Goal: Task Accomplishment & Management: Use online tool/utility

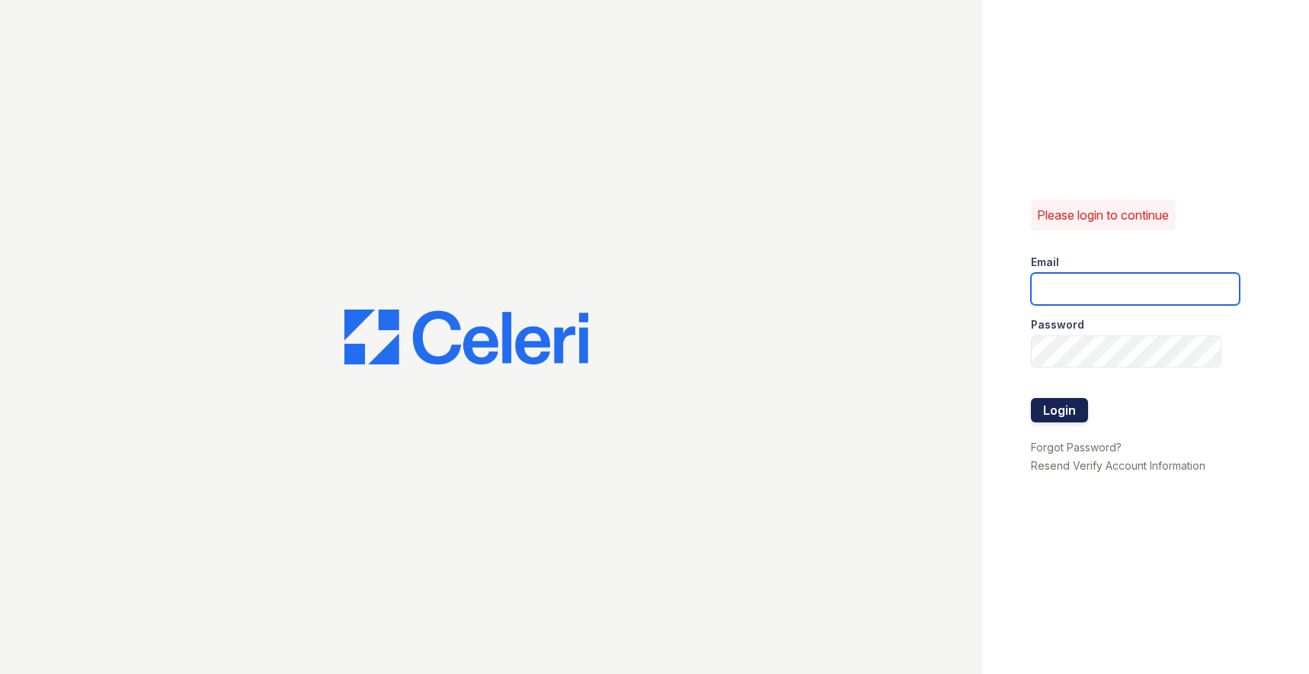
type input "[EMAIL_ADDRESS][DOMAIN_NAME]"
click at [1059, 412] on button "Login" at bounding box center [1059, 410] width 57 height 24
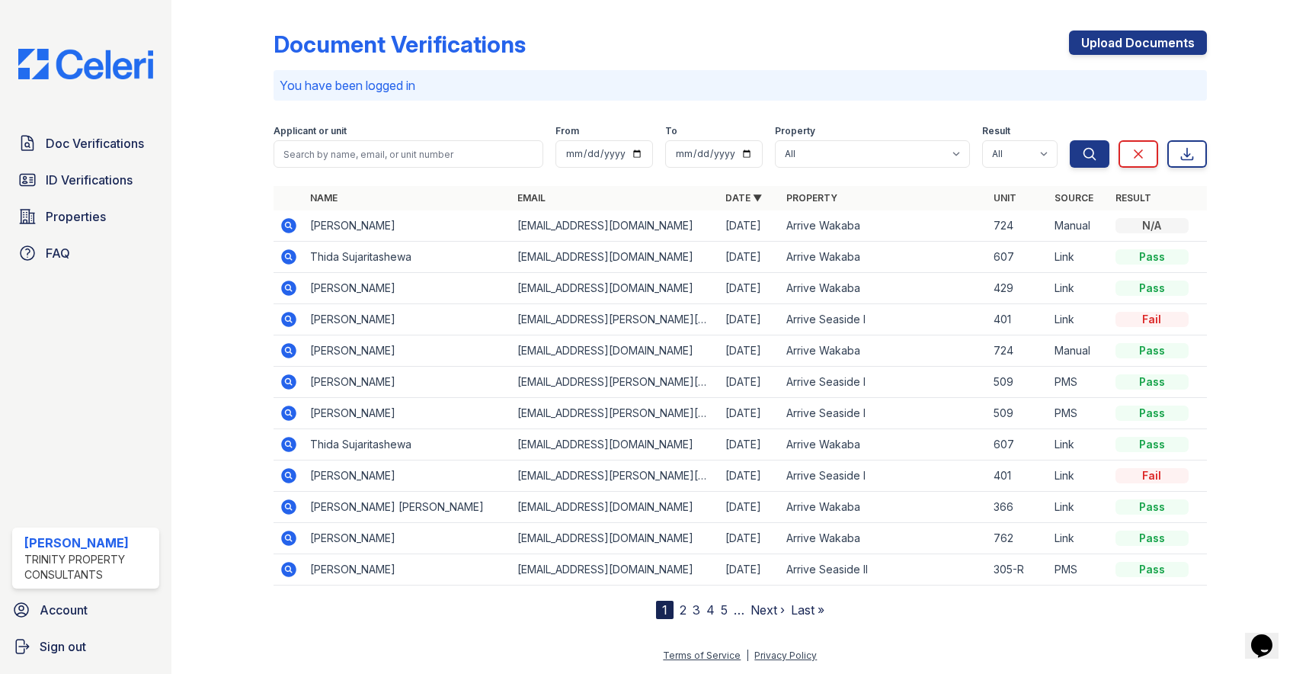
click at [683, 607] on link "2" at bounding box center [683, 609] width 7 height 15
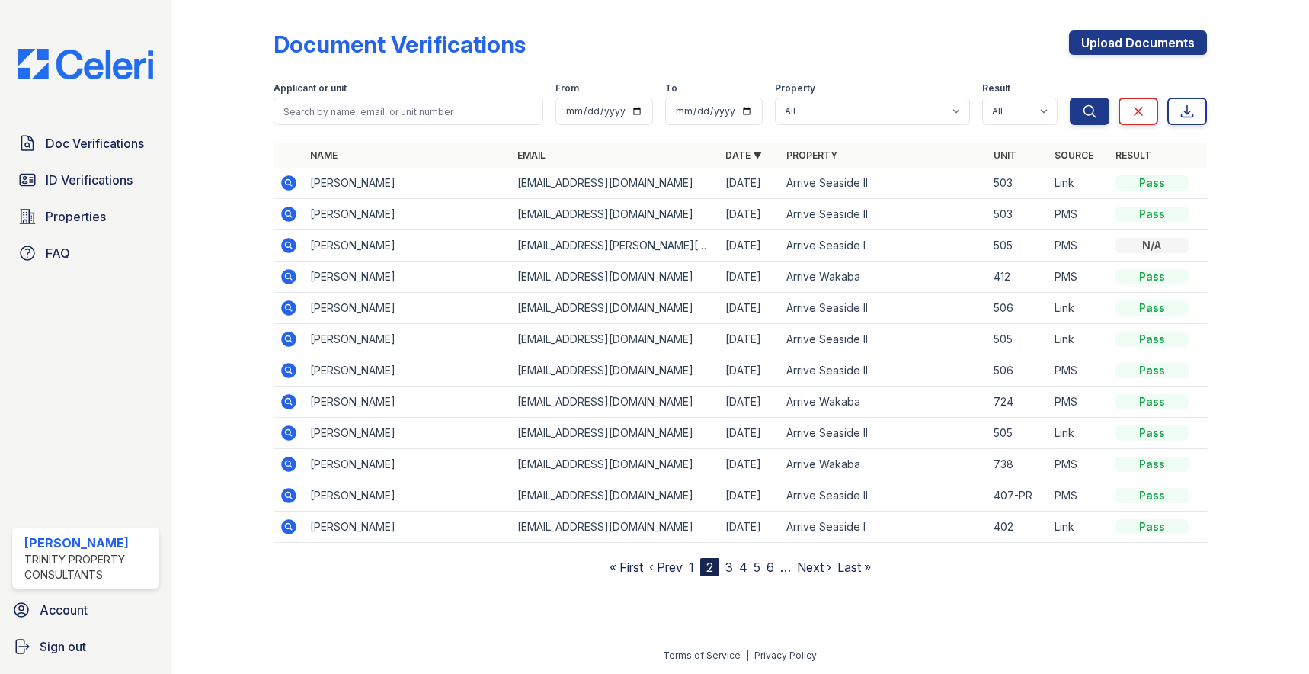
click at [731, 566] on link "3" at bounding box center [729, 566] width 8 height 15
click at [739, 568] on link "4" at bounding box center [736, 566] width 8 height 15
click at [709, 571] on nav "« First ‹ Prev 1 2 3 4 5 6 7 8 … Next › Last »" at bounding box center [740, 567] width 289 height 18
click at [704, 566] on link "3" at bounding box center [704, 566] width 8 height 15
click at [738, 564] on link "4" at bounding box center [736, 566] width 8 height 15
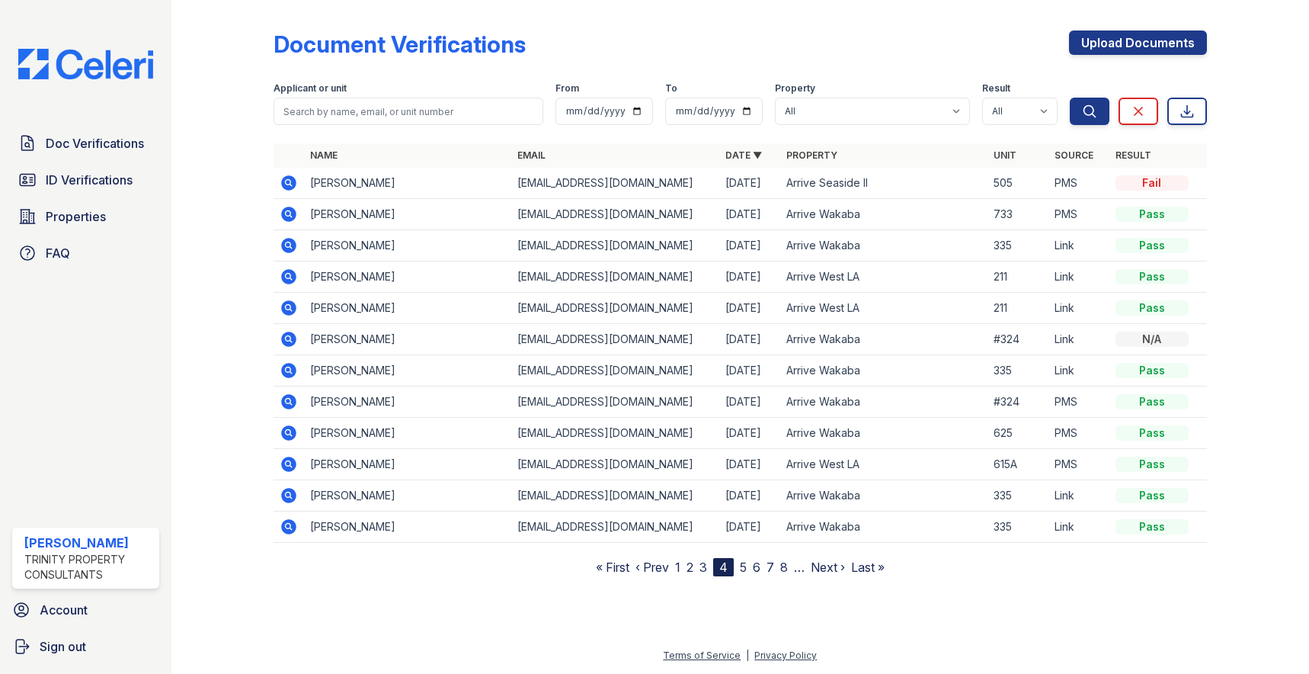
click at [742, 568] on link "5" at bounding box center [743, 566] width 7 height 15
click at [751, 568] on link "6" at bounding box center [750, 566] width 8 height 15
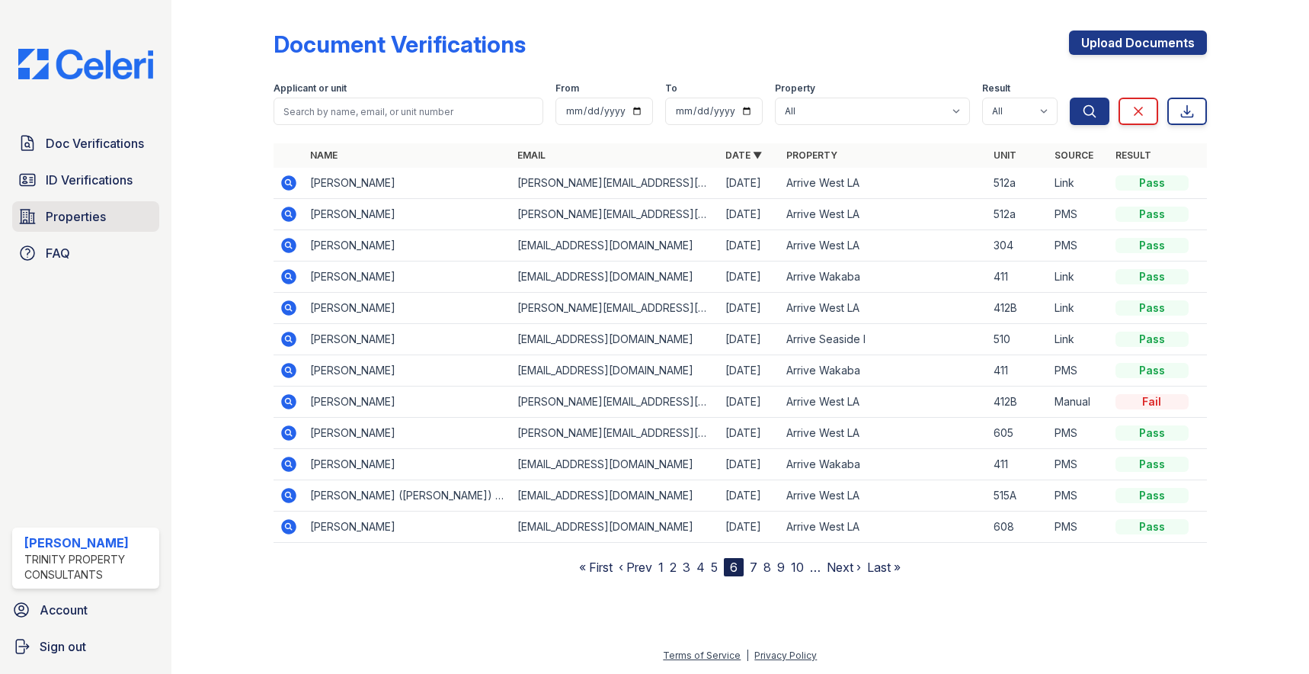
click at [34, 221] on icon at bounding box center [27, 217] width 15 height 14
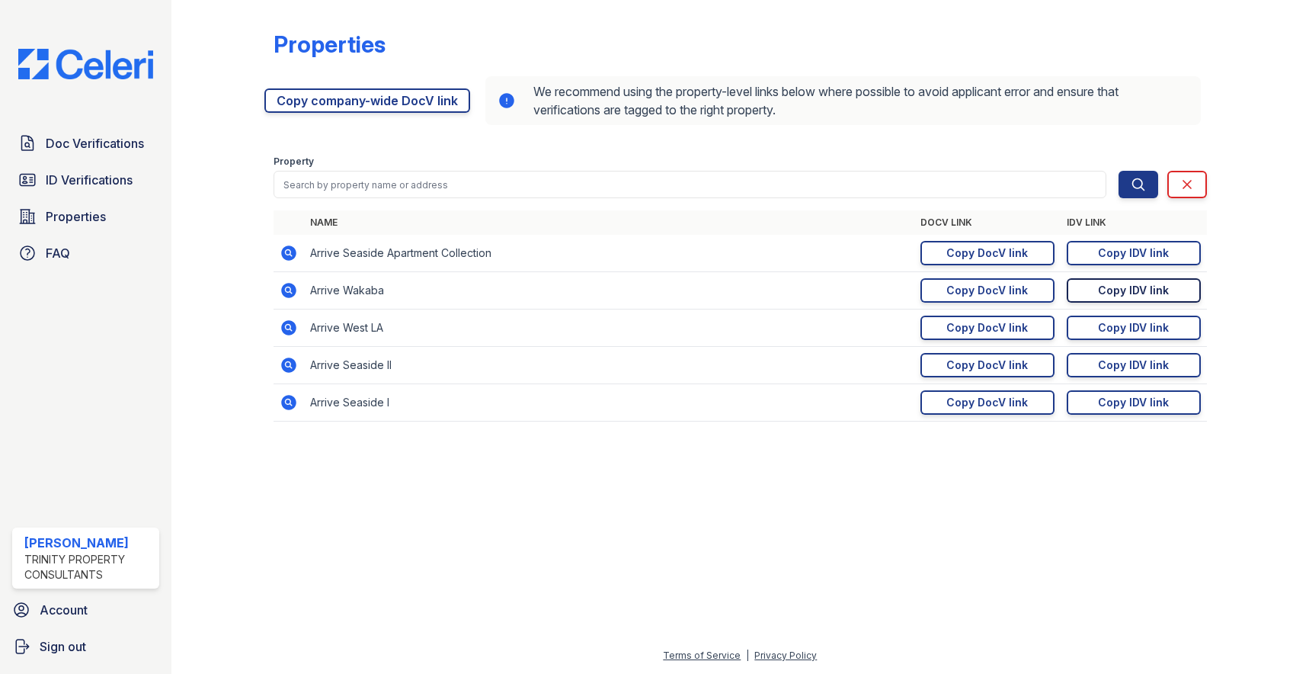
click at [1117, 290] on div "Copy IDV link" at bounding box center [1133, 290] width 71 height 15
click at [985, 327] on div "Copy DocV link" at bounding box center [987, 327] width 82 height 15
click at [1020, 329] on div "Copy DocV link" at bounding box center [987, 327] width 82 height 15
click at [1008, 319] on link "Copy DocV link Copy link" at bounding box center [988, 327] width 134 height 24
click at [1110, 329] on div "Copy IDV link" at bounding box center [1133, 327] width 71 height 15
